Goal: Task Accomplishment & Management: Manage account settings

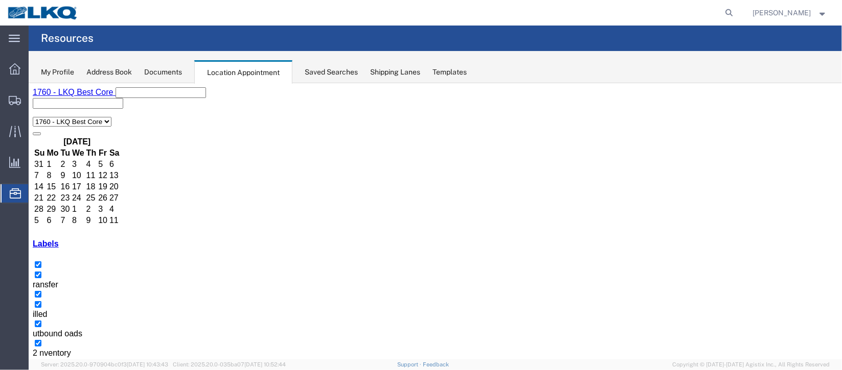
scroll to position [76, 0]
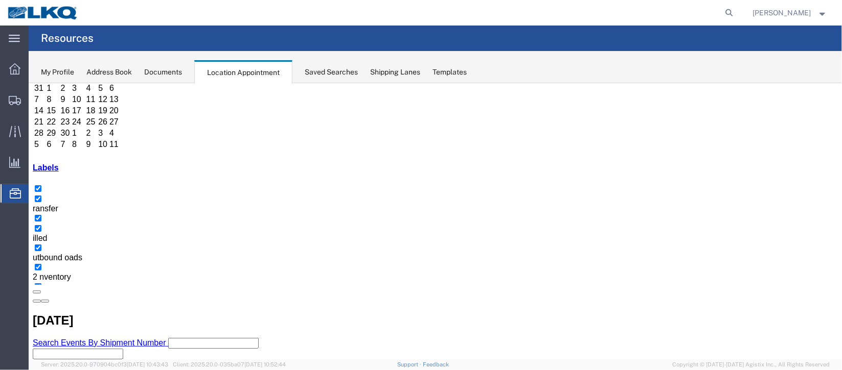
select select "100"
select select "1"
select select "24"
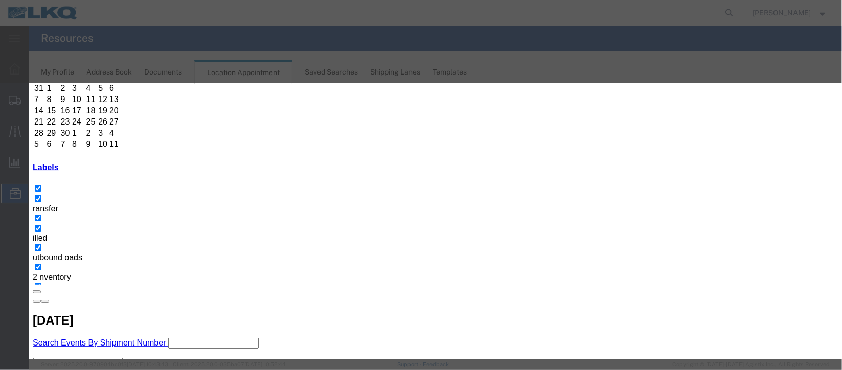
scroll to position [130, 0]
type input "m"
select select "100"
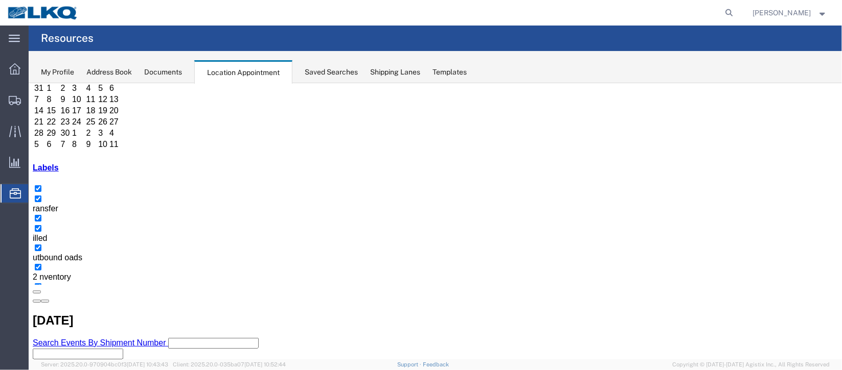
scroll to position [0, 0]
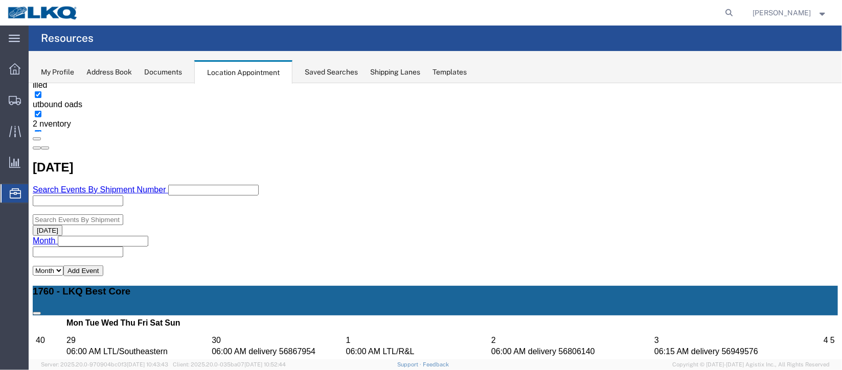
select select "1"
select select "24"
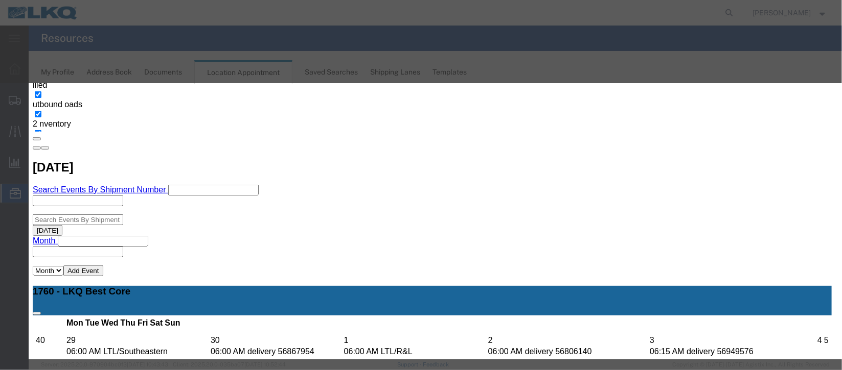
scroll to position [125, 0]
type input "m"
drag, startPoint x: 527, startPoint y: 247, endPoint x: 524, endPoint y: 304, distance: 57.3
select select "100"
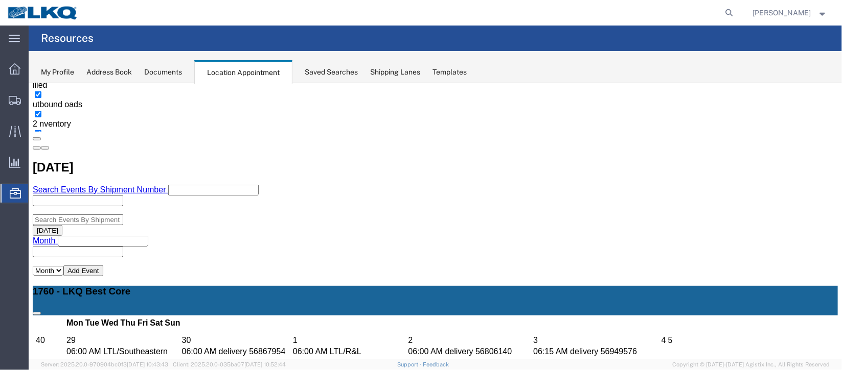
scroll to position [0, 0]
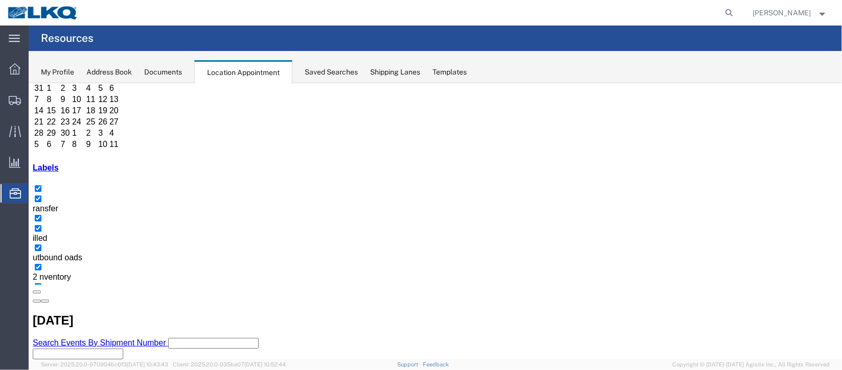
scroll to position [153, 0]
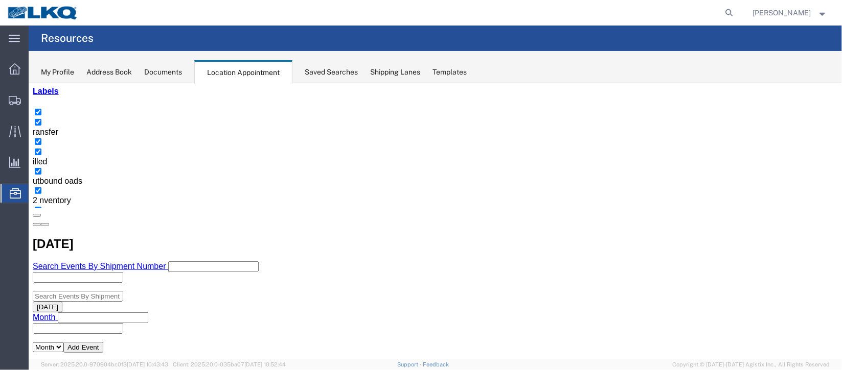
select select "1"
select select "24"
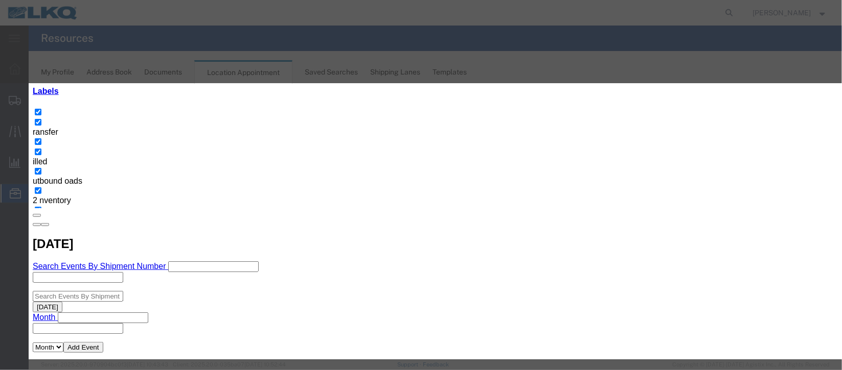
scroll to position [125, 0]
type input "de"
select select "40"
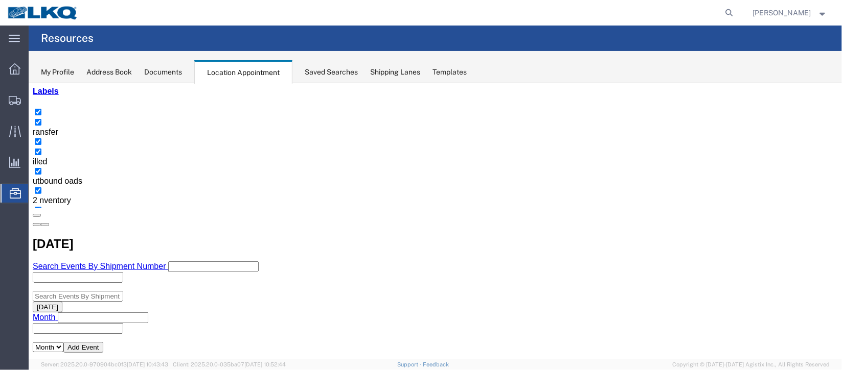
scroll to position [0, 0]
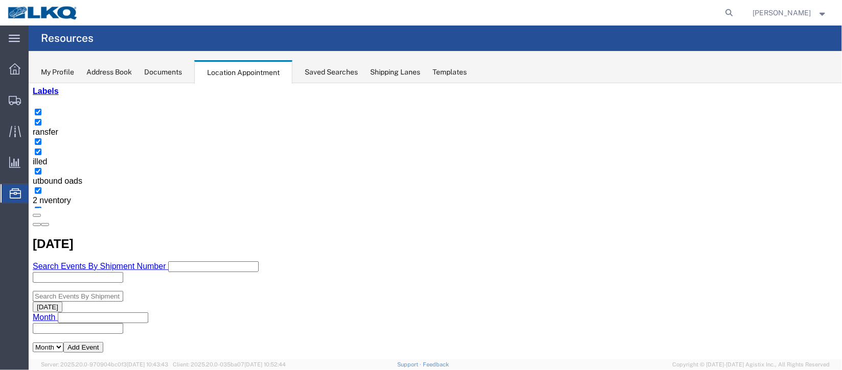
scroll to position [229, 0]
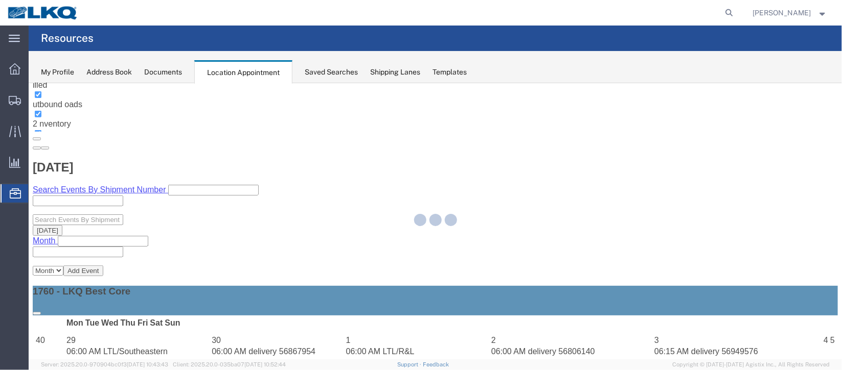
select select "1"
select select
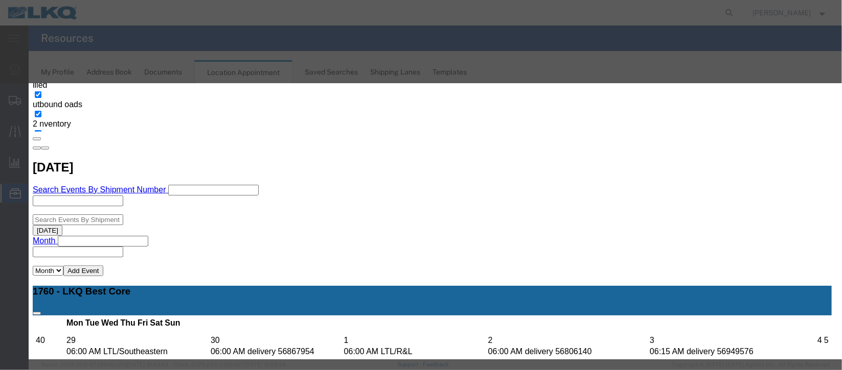
select select
type input "de"
select select "40"
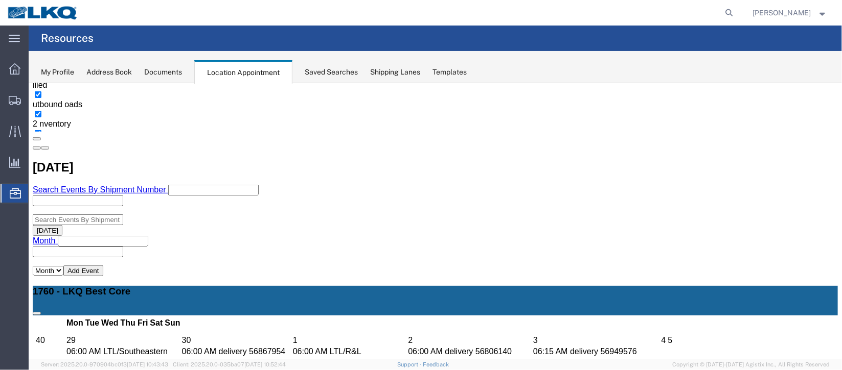
scroll to position [0, 0]
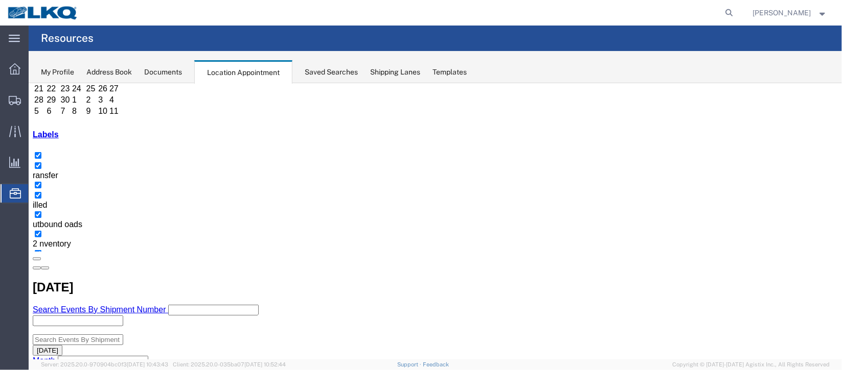
scroll to position [153, 0]
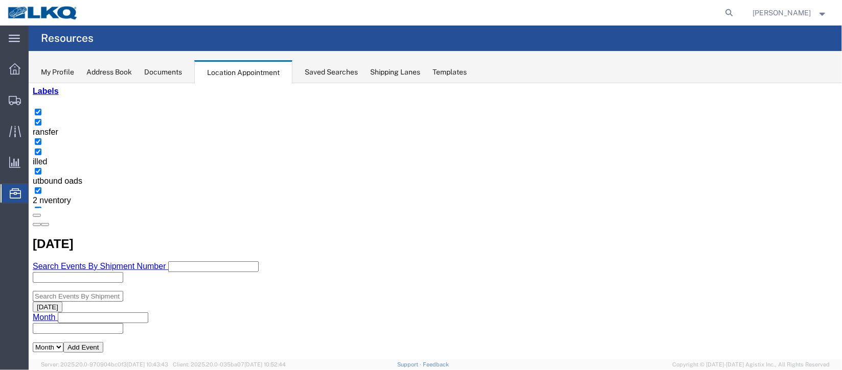
select select "100"
select select "1"
select select "100"
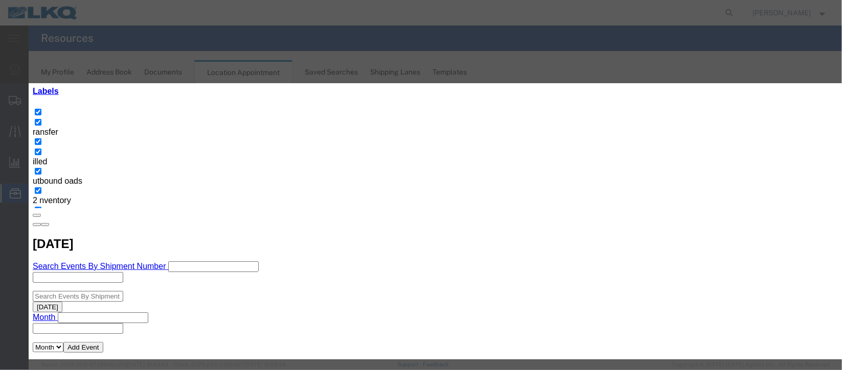
scroll to position [130, 0]
type input "la"
select select "160"
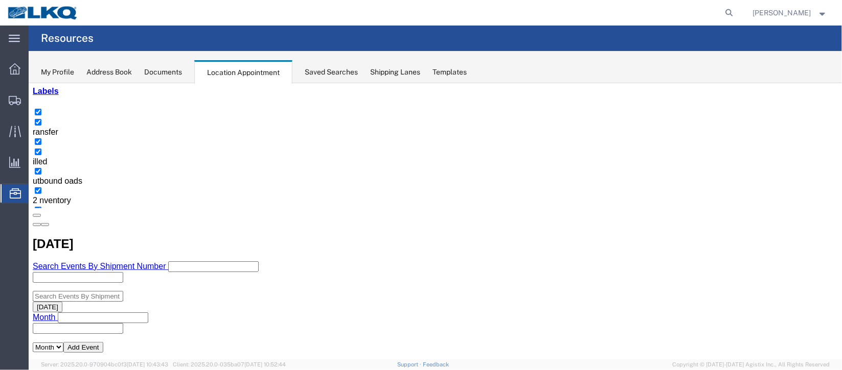
scroll to position [0, 0]
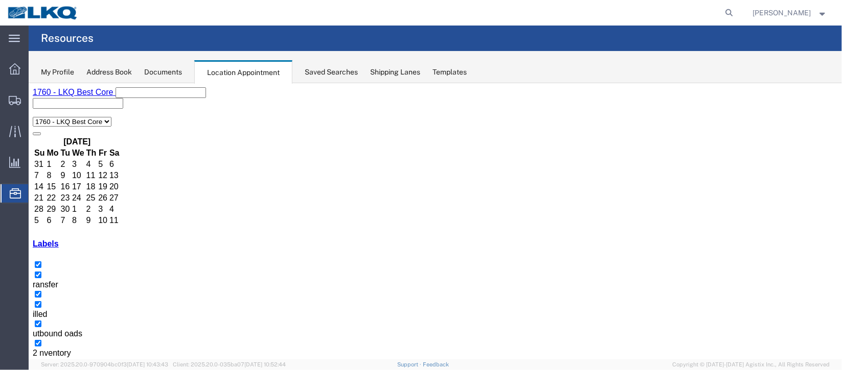
select select "1"
select select
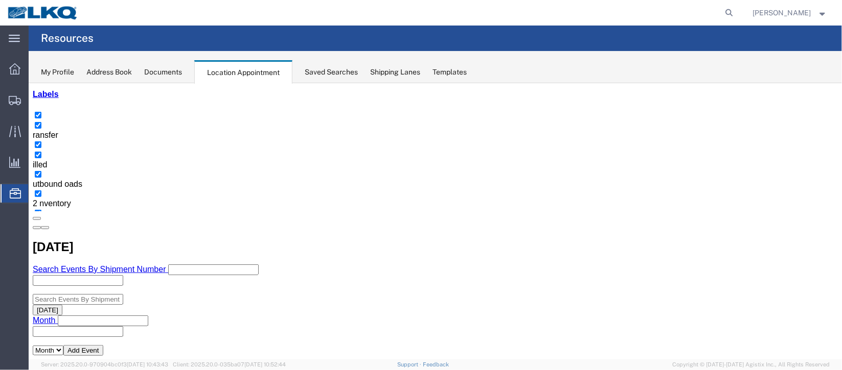
scroll to position [153, 0]
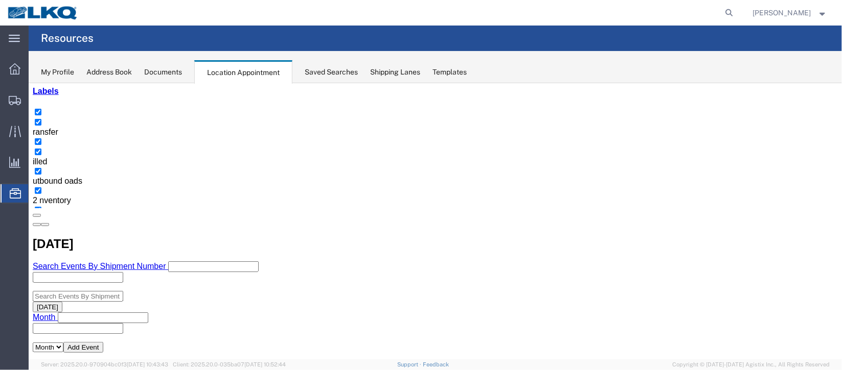
select select "1"
select select "24"
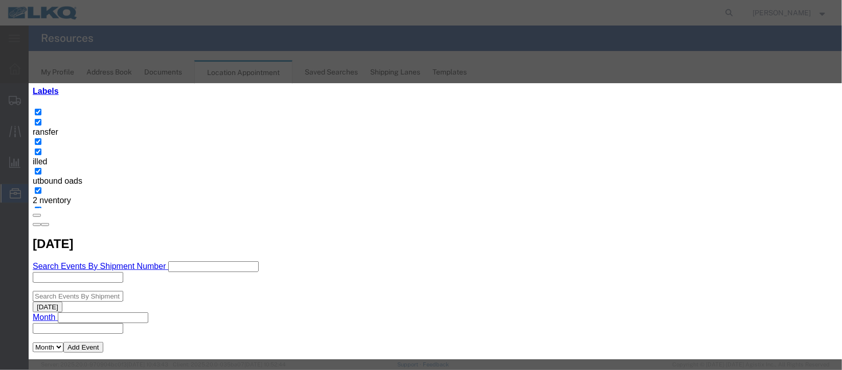
scroll to position [76, 0]
type input "de"
select select "40"
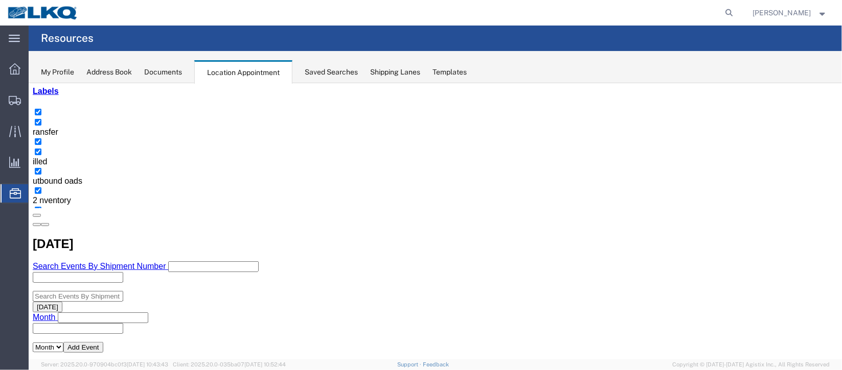
scroll to position [0, 0]
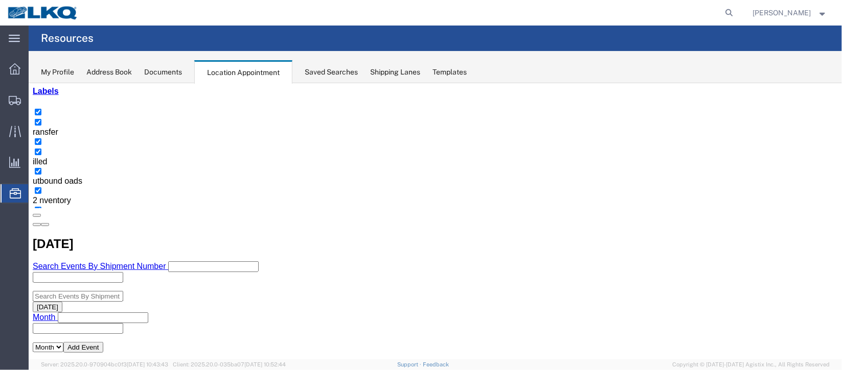
scroll to position [76, 0]
